Goal: Transaction & Acquisition: Purchase product/service

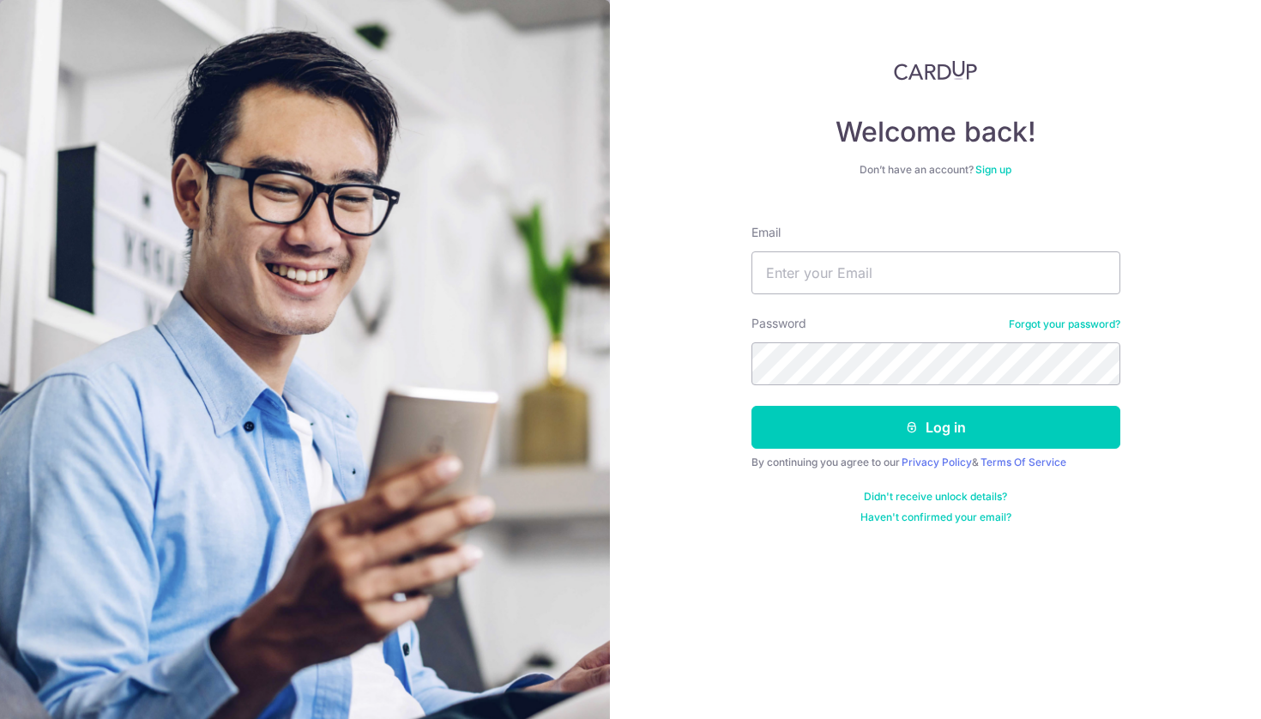
type input "S"
type input "[EMAIL_ADDRESS][DOMAIN_NAME]"
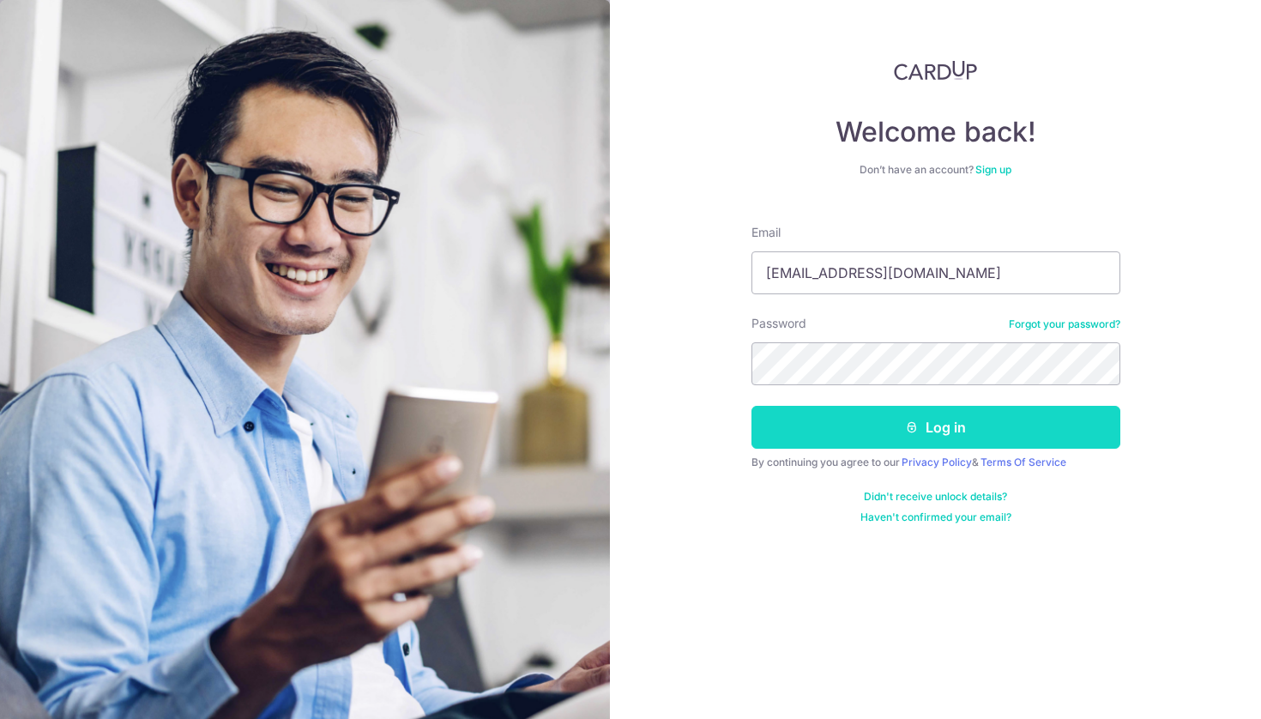
click at [997, 419] on button "Log in" at bounding box center [935, 427] width 369 height 43
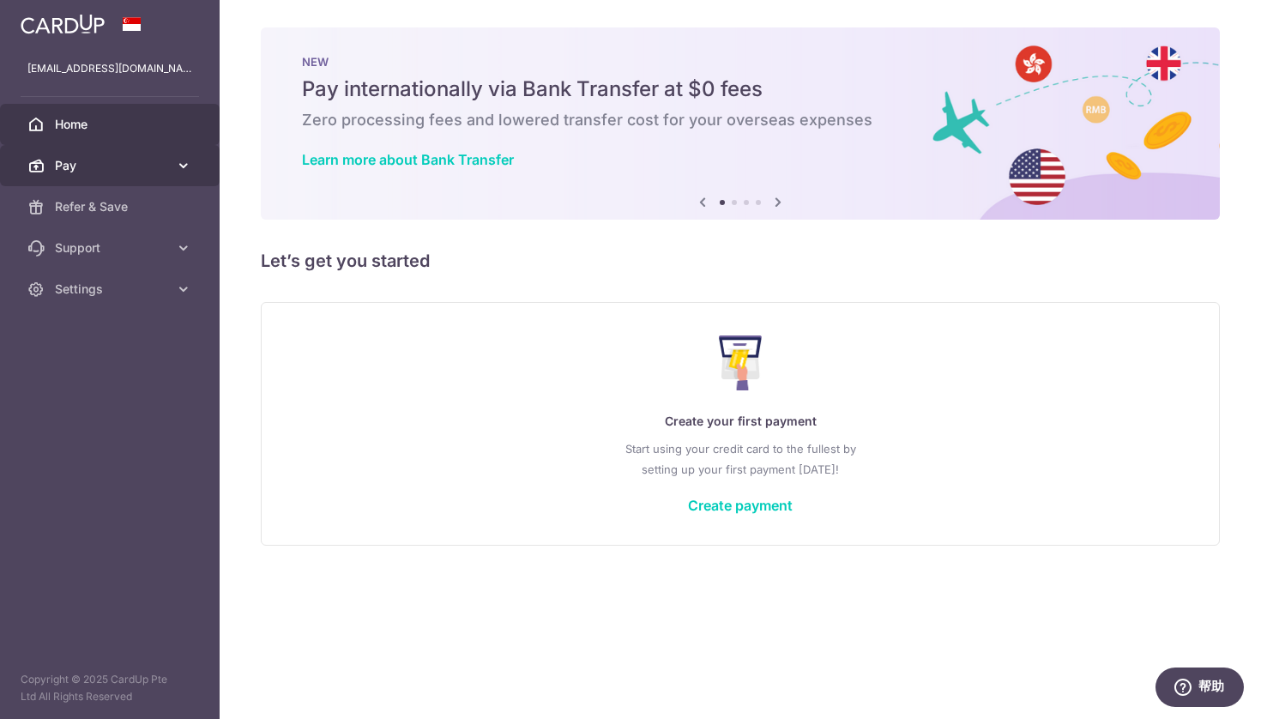
click at [154, 159] on span "Pay" at bounding box center [111, 165] width 113 height 17
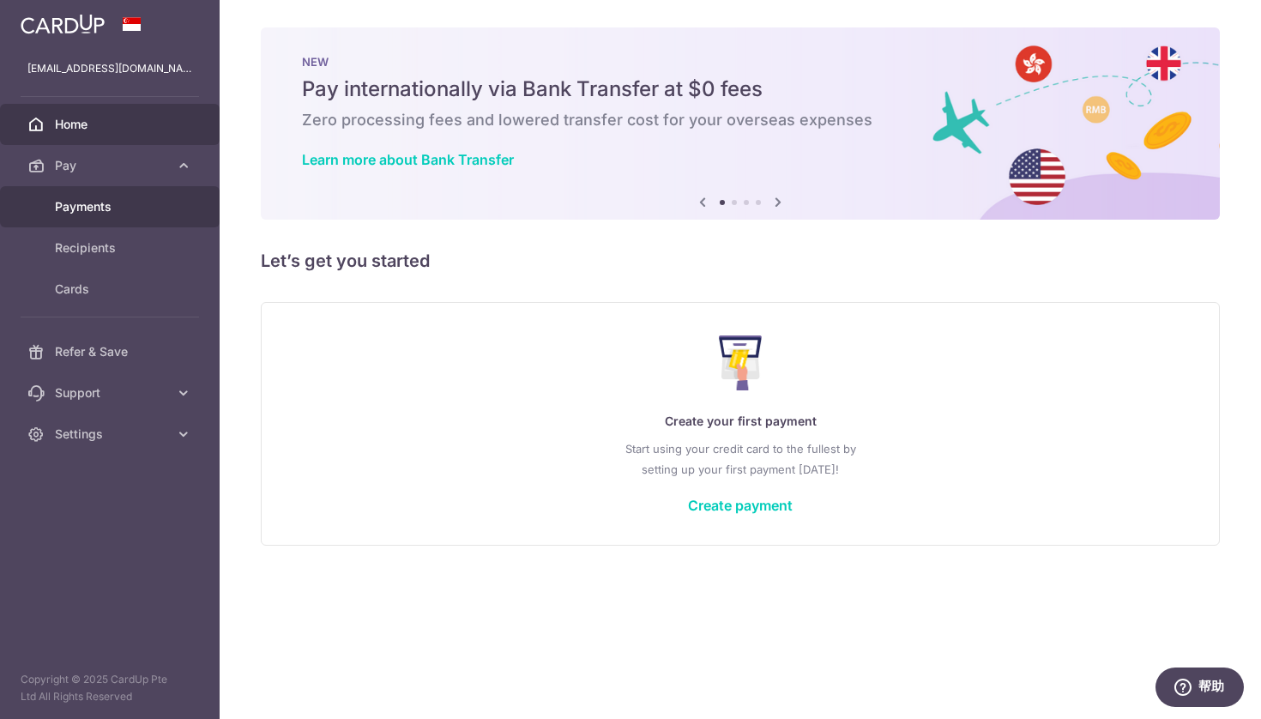
click at [154, 190] on link "Payments" at bounding box center [110, 206] width 220 height 41
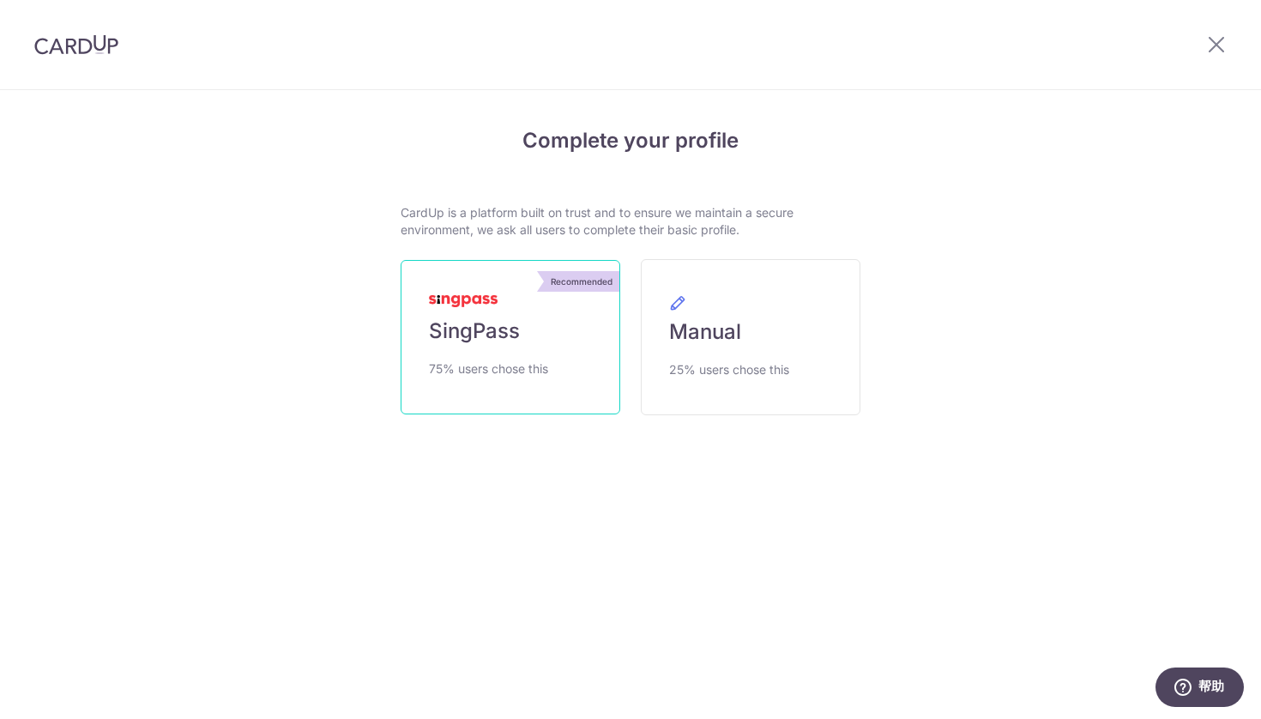
click at [535, 331] on link "Recommended SingPass 75% users chose this" at bounding box center [511, 337] width 220 height 154
click at [1217, 37] on icon at bounding box center [1216, 43] width 21 height 21
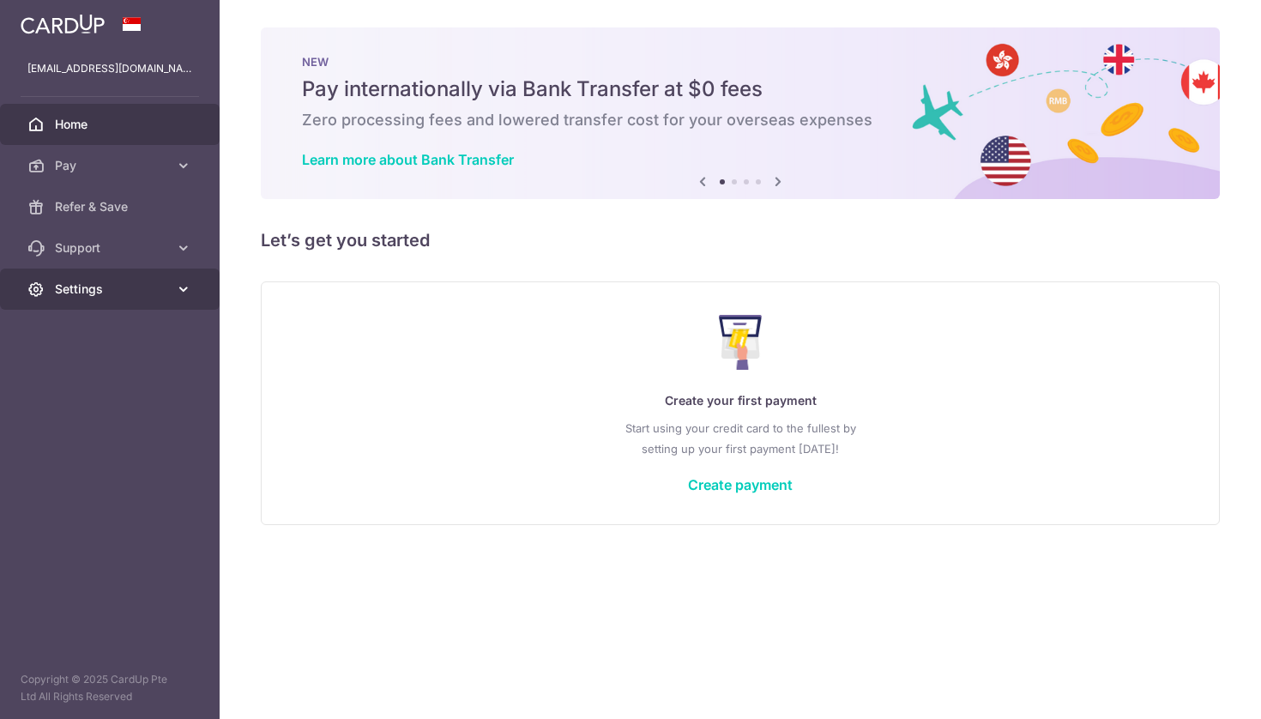
click at [100, 274] on link "Settings" at bounding box center [110, 288] width 220 height 41
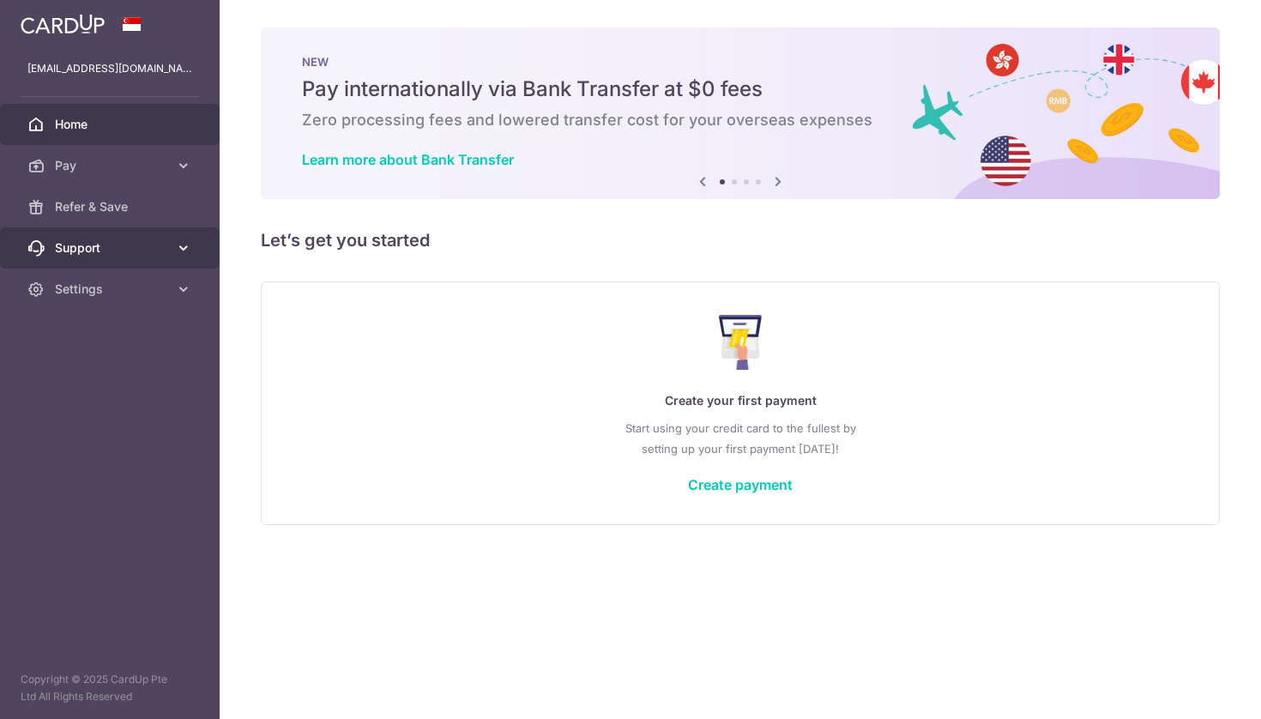
click at [100, 241] on span "Support" at bounding box center [111, 247] width 113 height 17
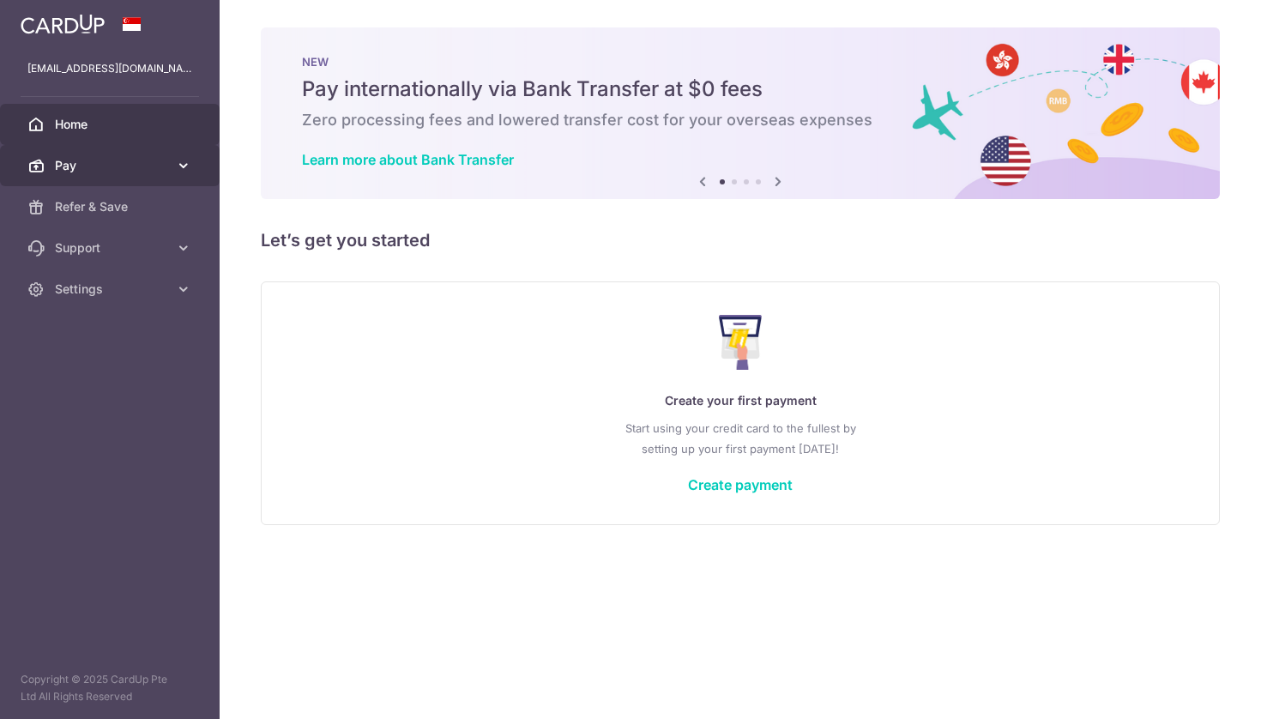
click at [136, 168] on span "Pay" at bounding box center [111, 165] width 113 height 17
click at [138, 171] on span "Pay" at bounding box center [111, 165] width 113 height 17
